Goal: Navigation & Orientation: Find specific page/section

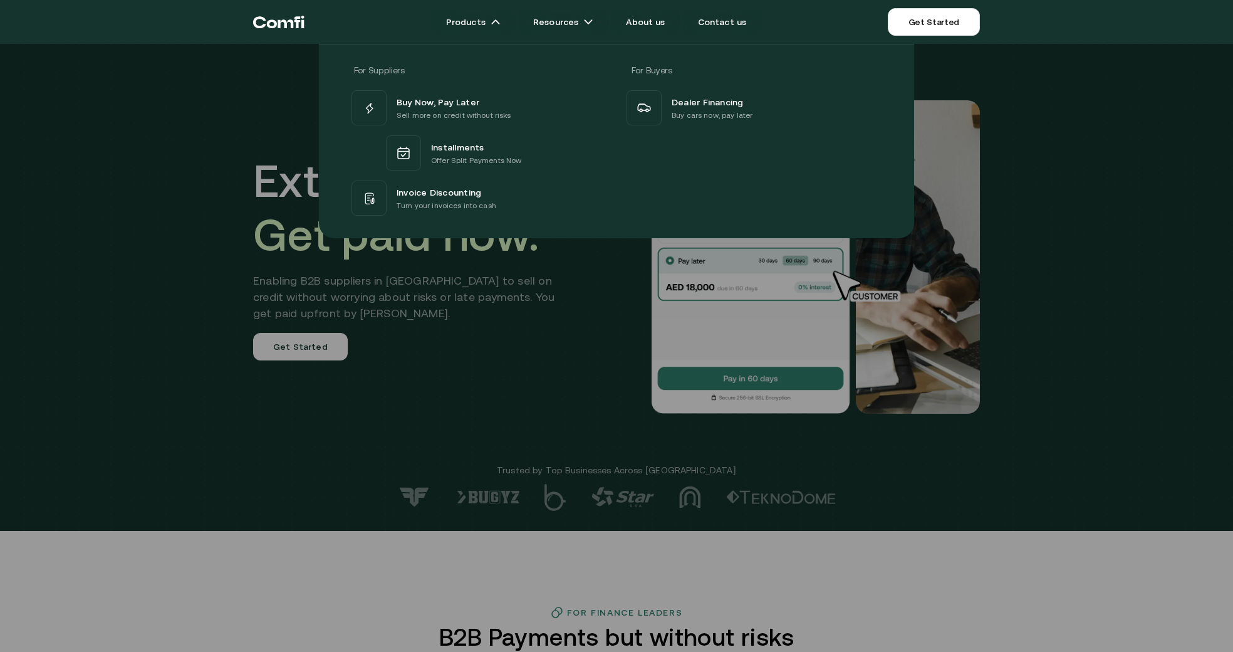
click at [919, 573] on div at bounding box center [616, 370] width 1233 height 652
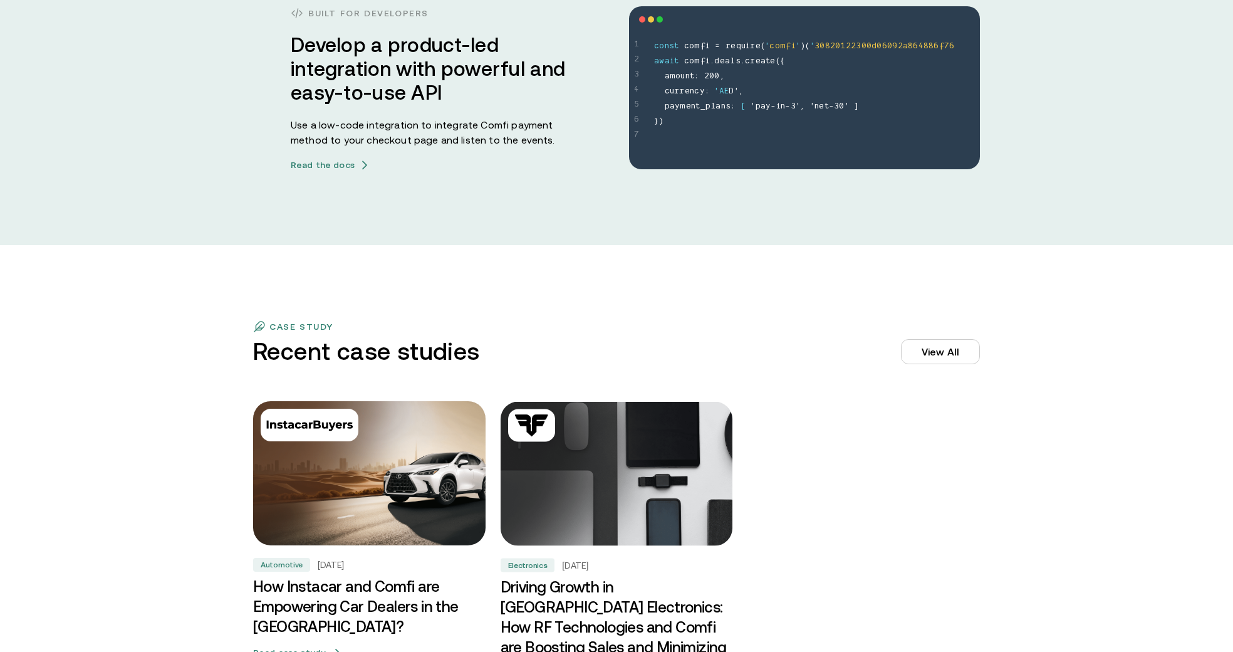
scroll to position [4326, 0]
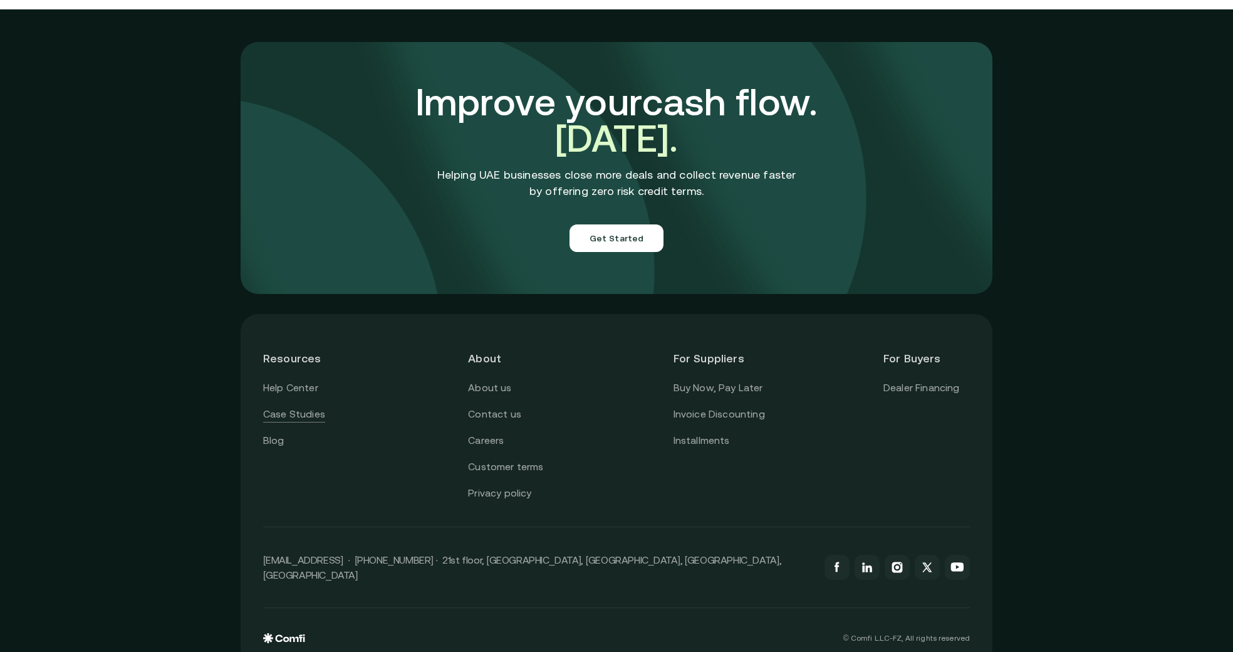
click at [285, 406] on link "Case Studies" at bounding box center [294, 414] width 62 height 16
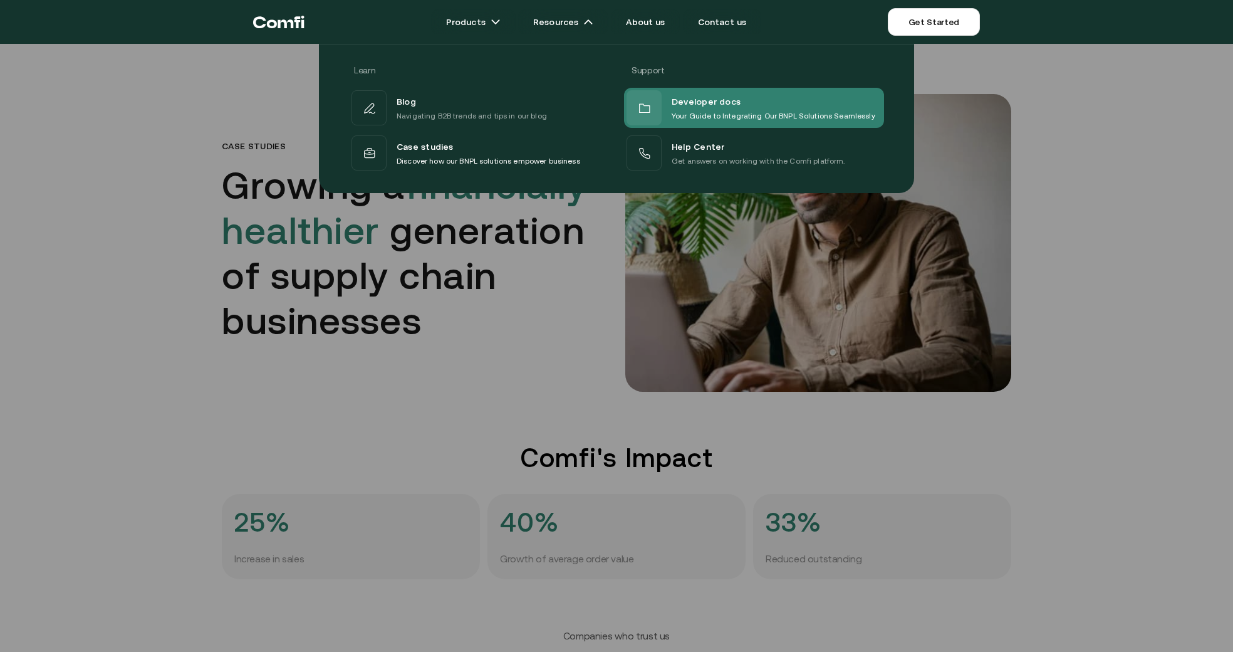
click at [708, 109] on span "Developer docs" at bounding box center [706, 101] width 69 height 16
